Goal: Task Accomplishment & Management: Manage account settings

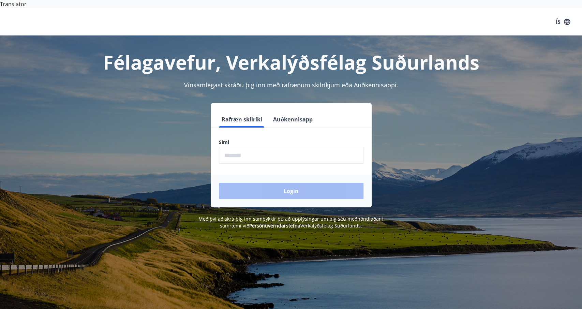
click at [280, 158] on form "Rafræn skilríki Auðkennisapp Sími ​ Login" at bounding box center [291, 159] width 161 height 96
click at [278, 152] on input "phone" at bounding box center [291, 155] width 144 height 17
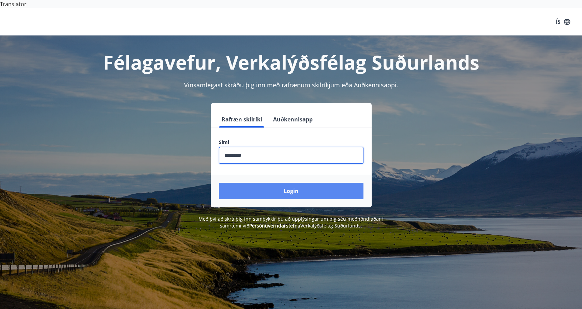
type input "********"
click at [258, 183] on button "Login" at bounding box center [291, 191] width 144 height 16
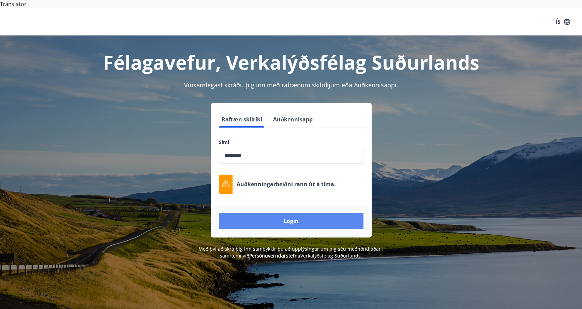
click at [276, 214] on button "Login" at bounding box center [291, 221] width 144 height 16
click at [288, 181] on div "Auðkenningarbeiðni rann út á tíma." at bounding box center [291, 183] width 144 height 19
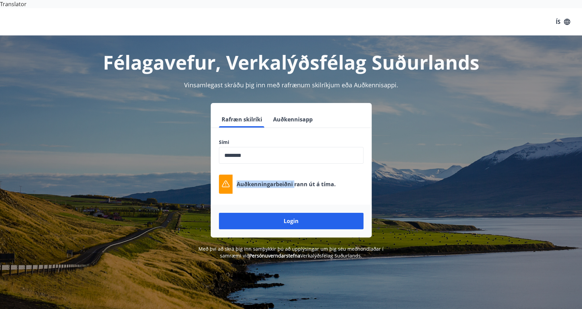
click at [288, 181] on div "Auðkenningarbeiðni rann út á tíma." at bounding box center [291, 183] width 144 height 19
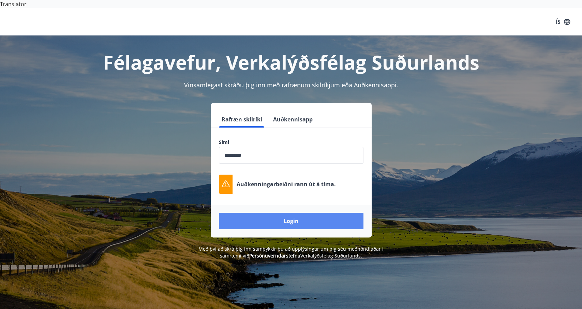
click at [280, 213] on button "Login" at bounding box center [291, 221] width 144 height 16
